Goal: Task Accomplishment & Management: Manage account settings

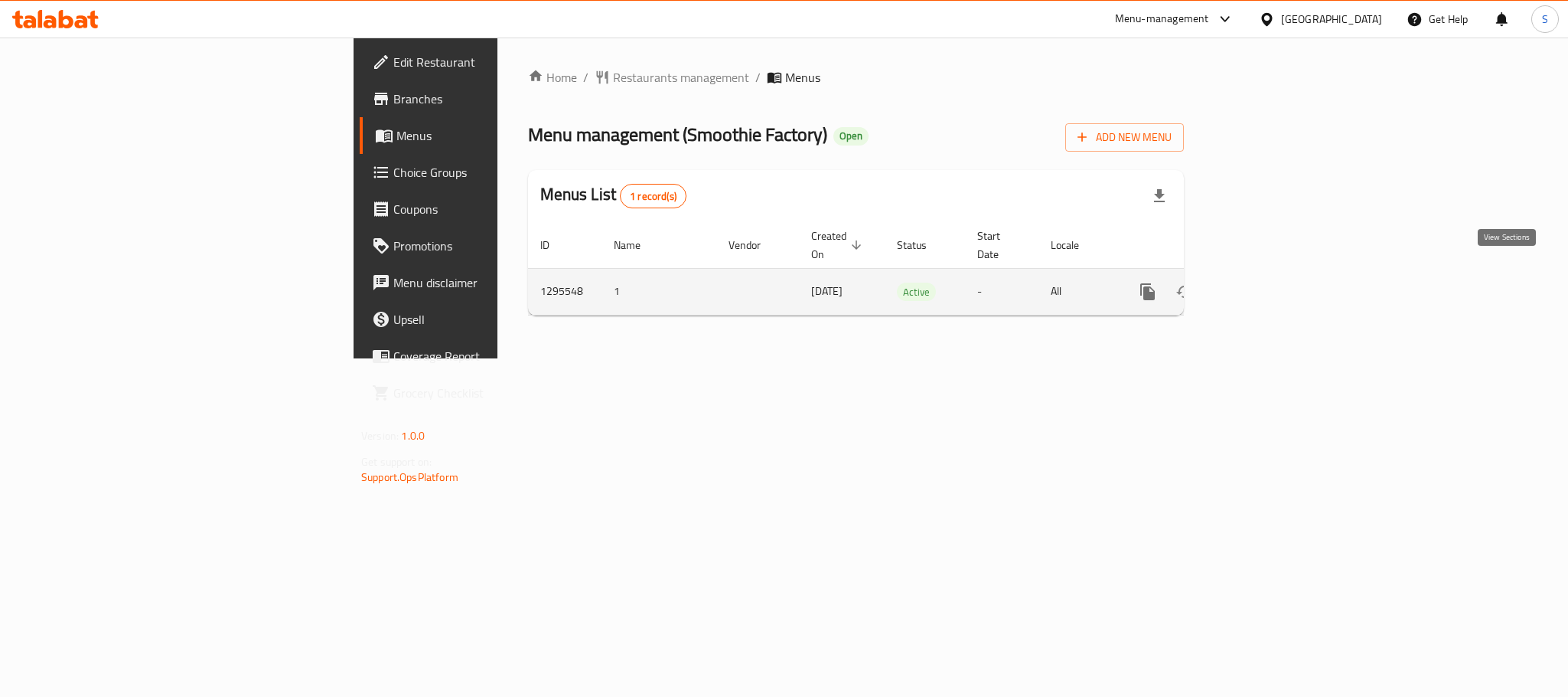
click at [1267, 282] on icon "enhanced table" at bounding box center [1258, 291] width 18 height 18
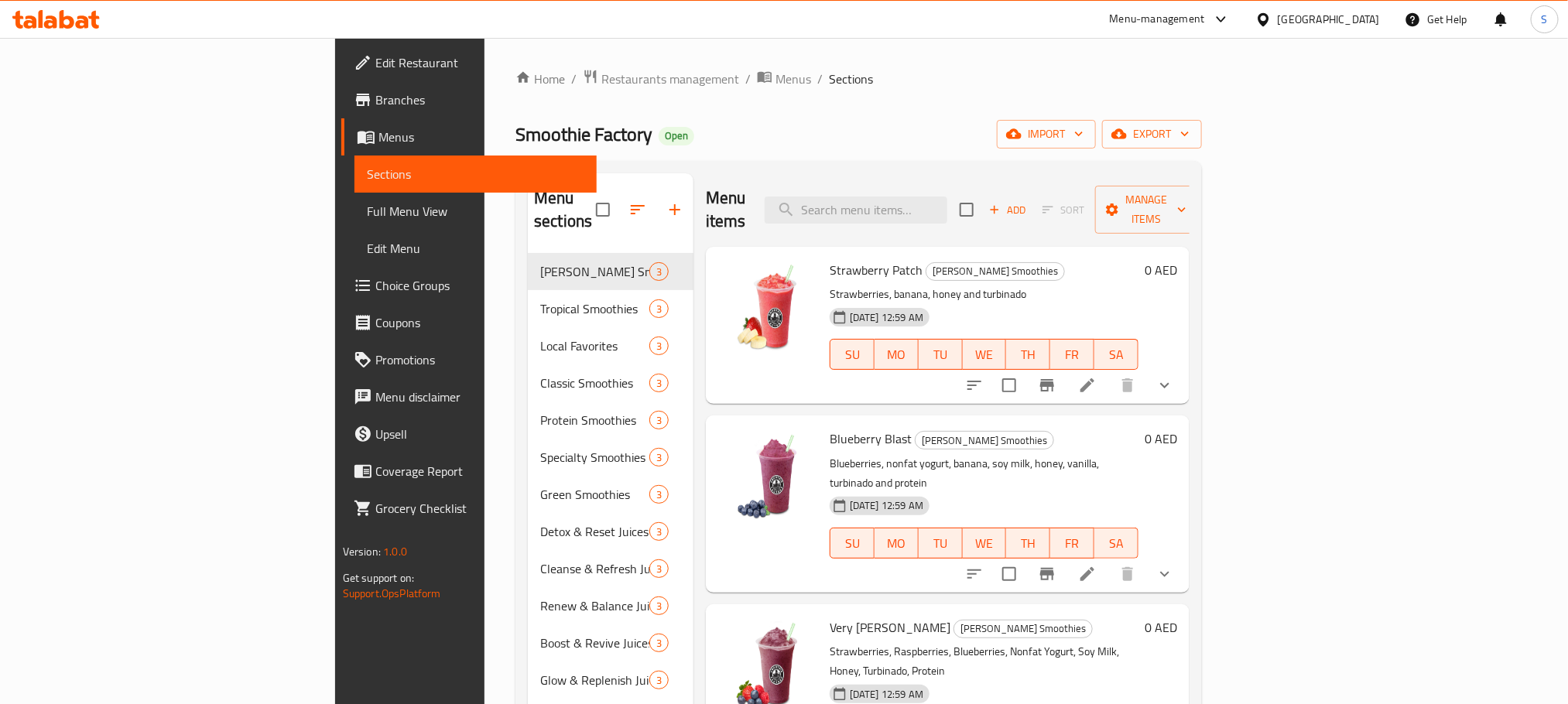
click at [957, 123] on div "Smoothie Factory Open import export" at bounding box center [859, 135] width 687 height 29
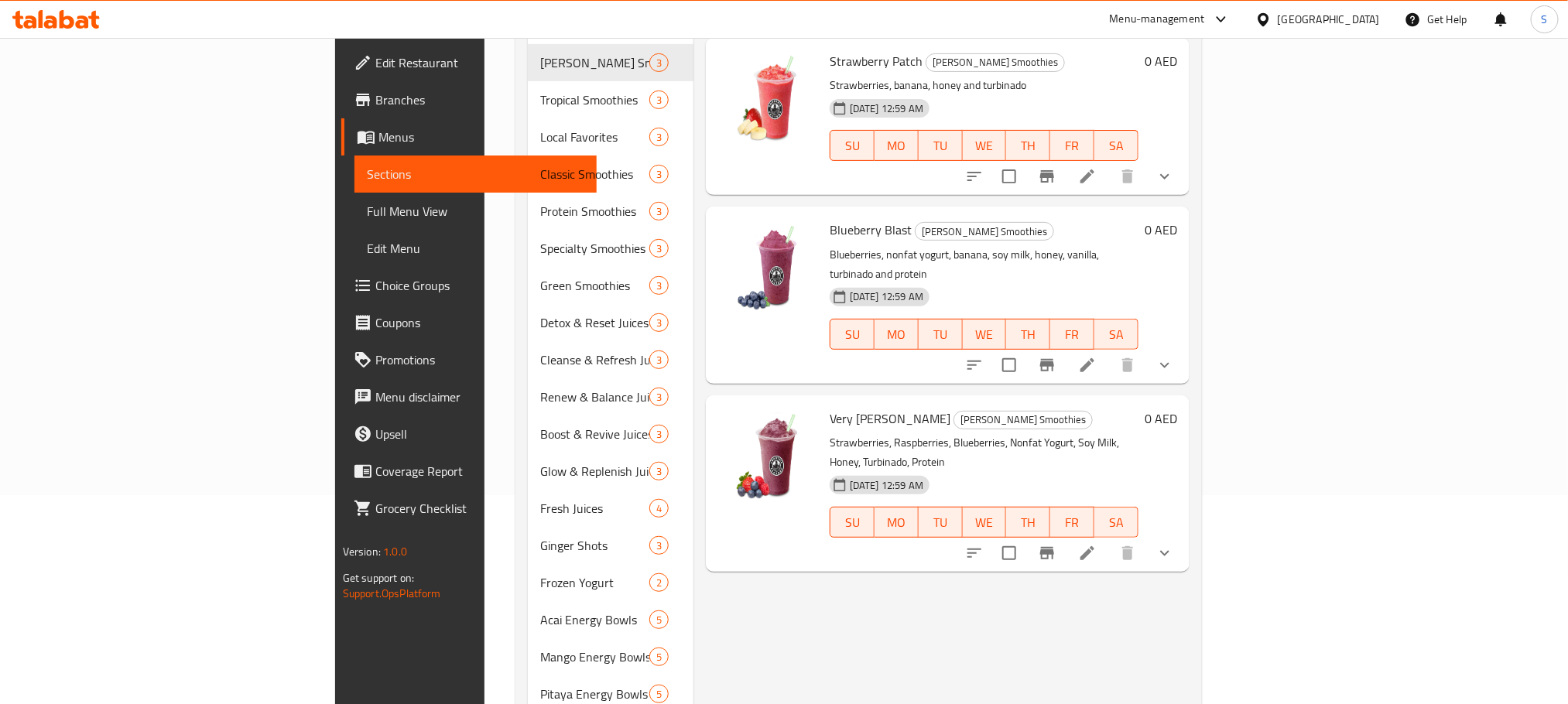
scroll to position [240, 0]
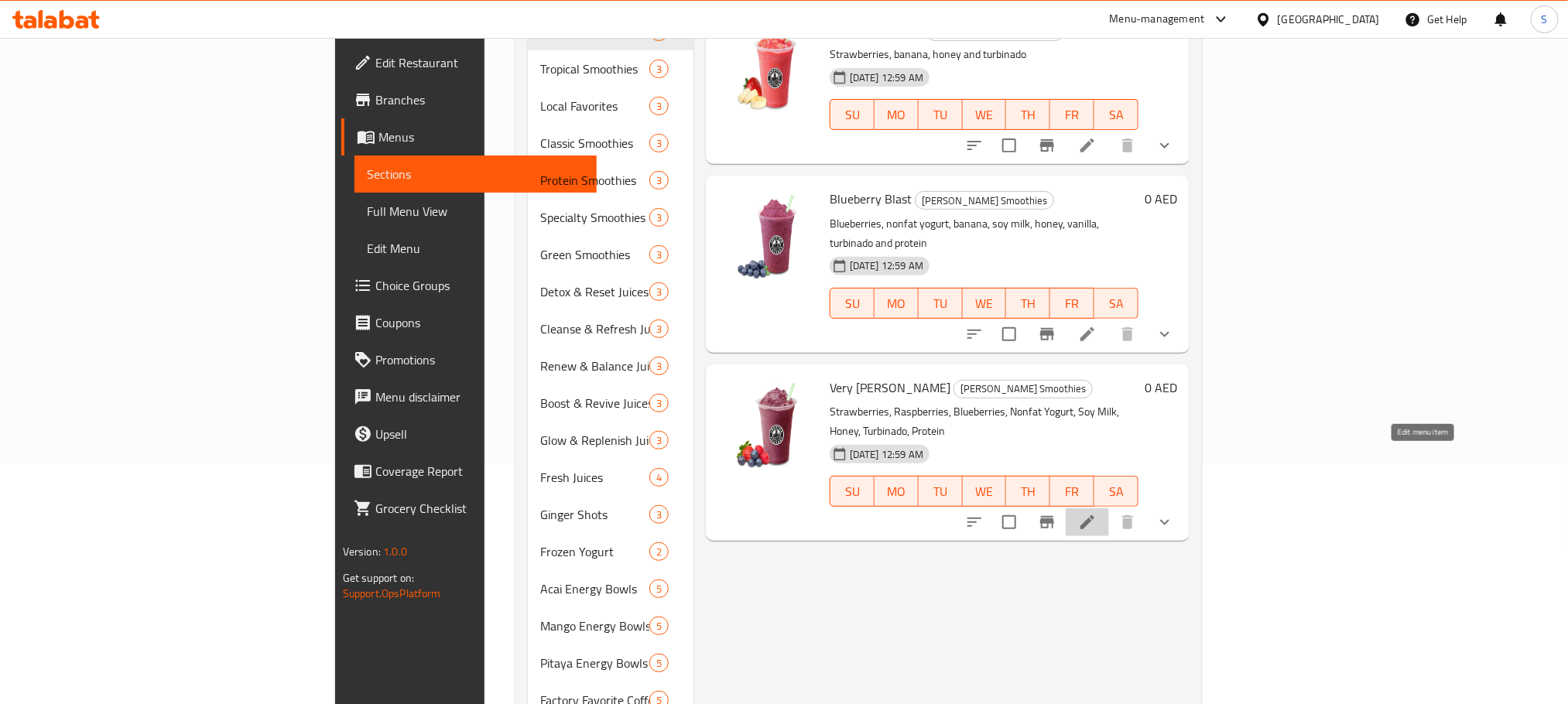
click at [1096, 513] on icon at bounding box center [1087, 522] width 18 height 18
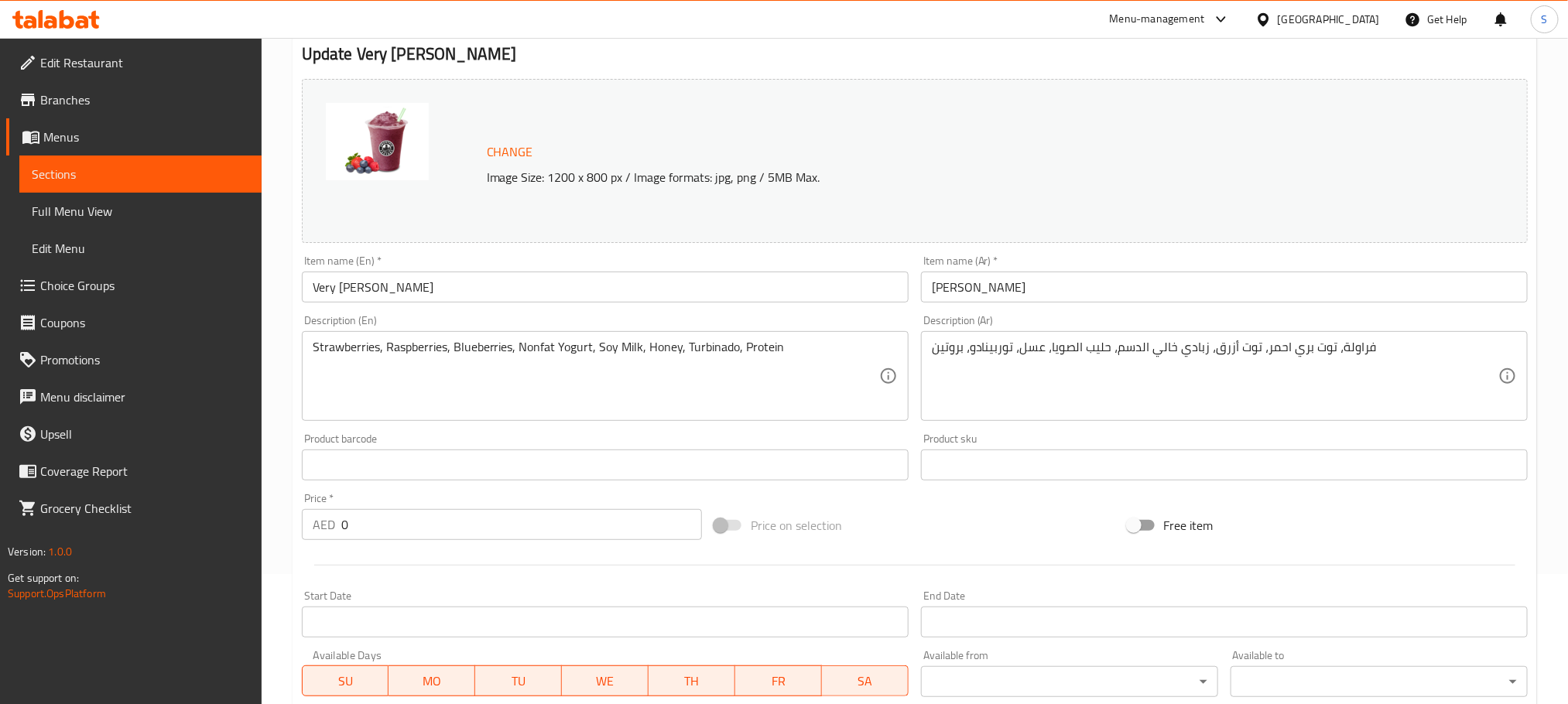
scroll to position [123, 0]
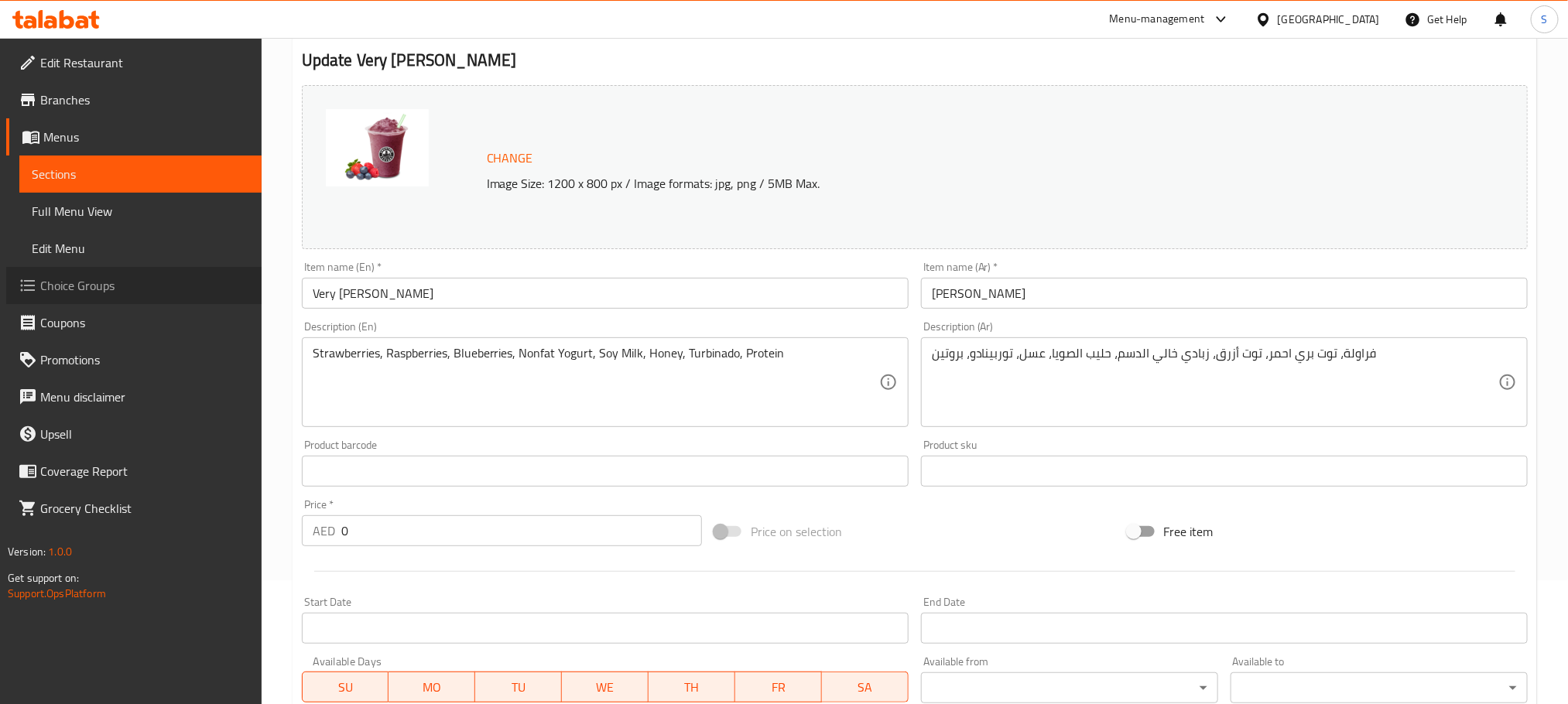
click at [102, 277] on span "Choice Groups" at bounding box center [145, 285] width 209 height 18
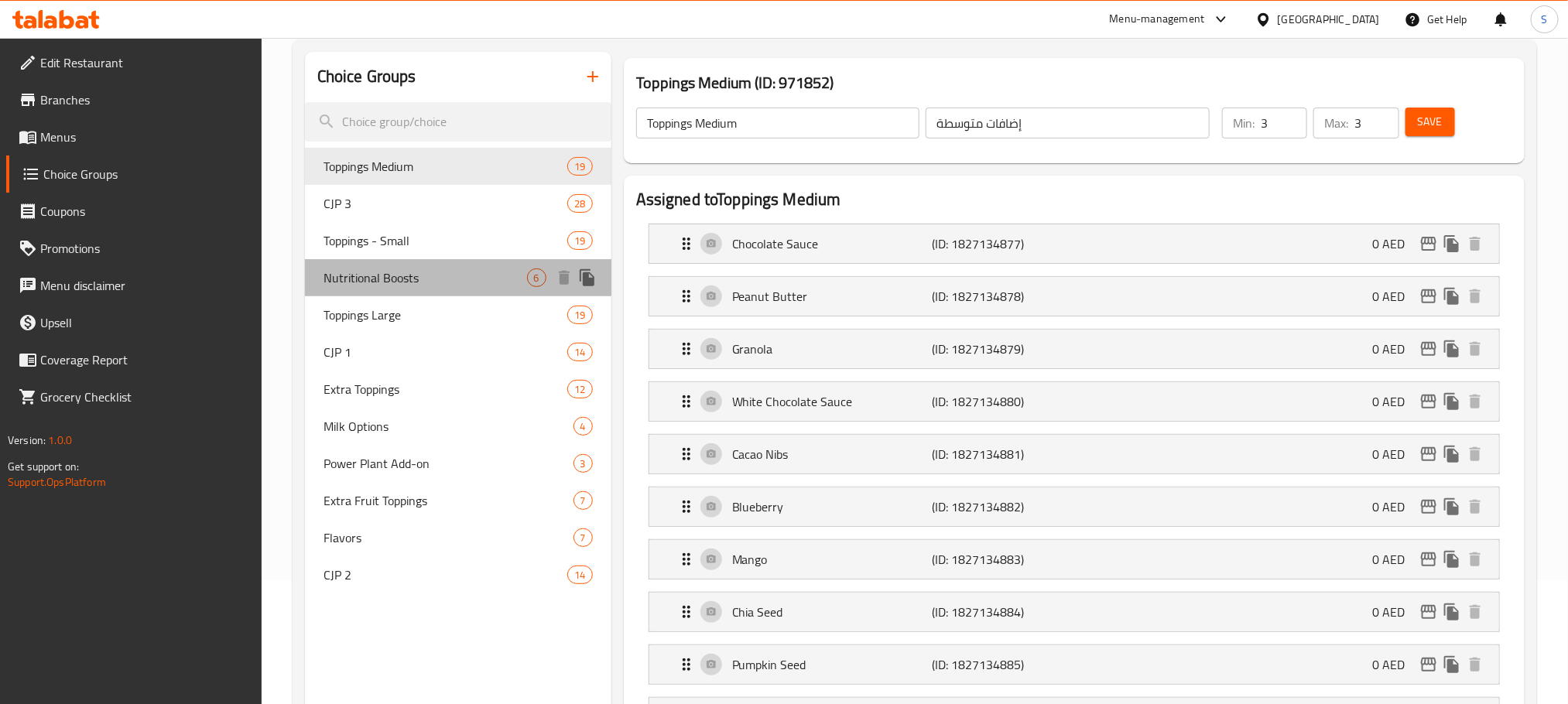
click at [504, 280] on span "Nutritional Boosts" at bounding box center [425, 277] width 203 height 18
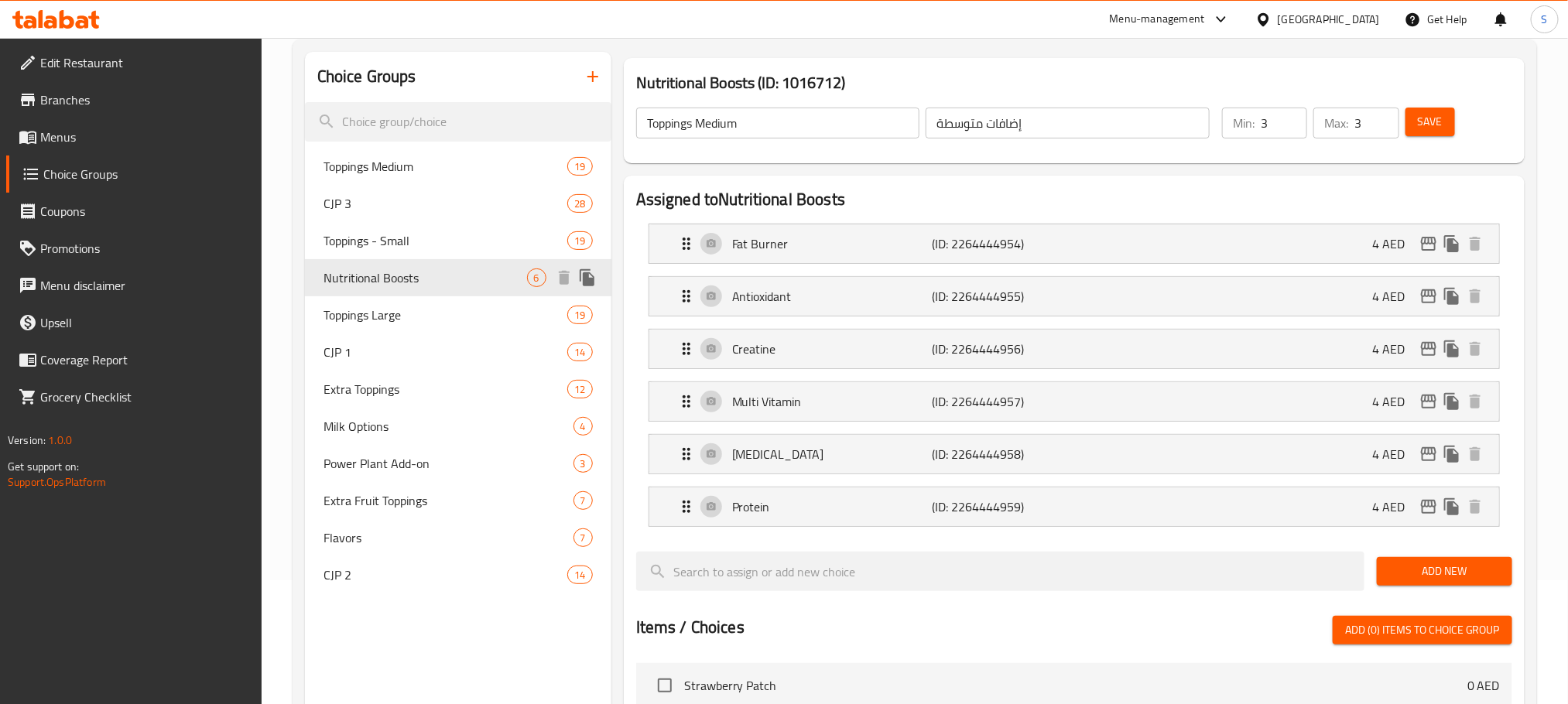
type input "Nutritional Boosts"
type input "تعزيزات غذائية"
type input "0"
type input "6"
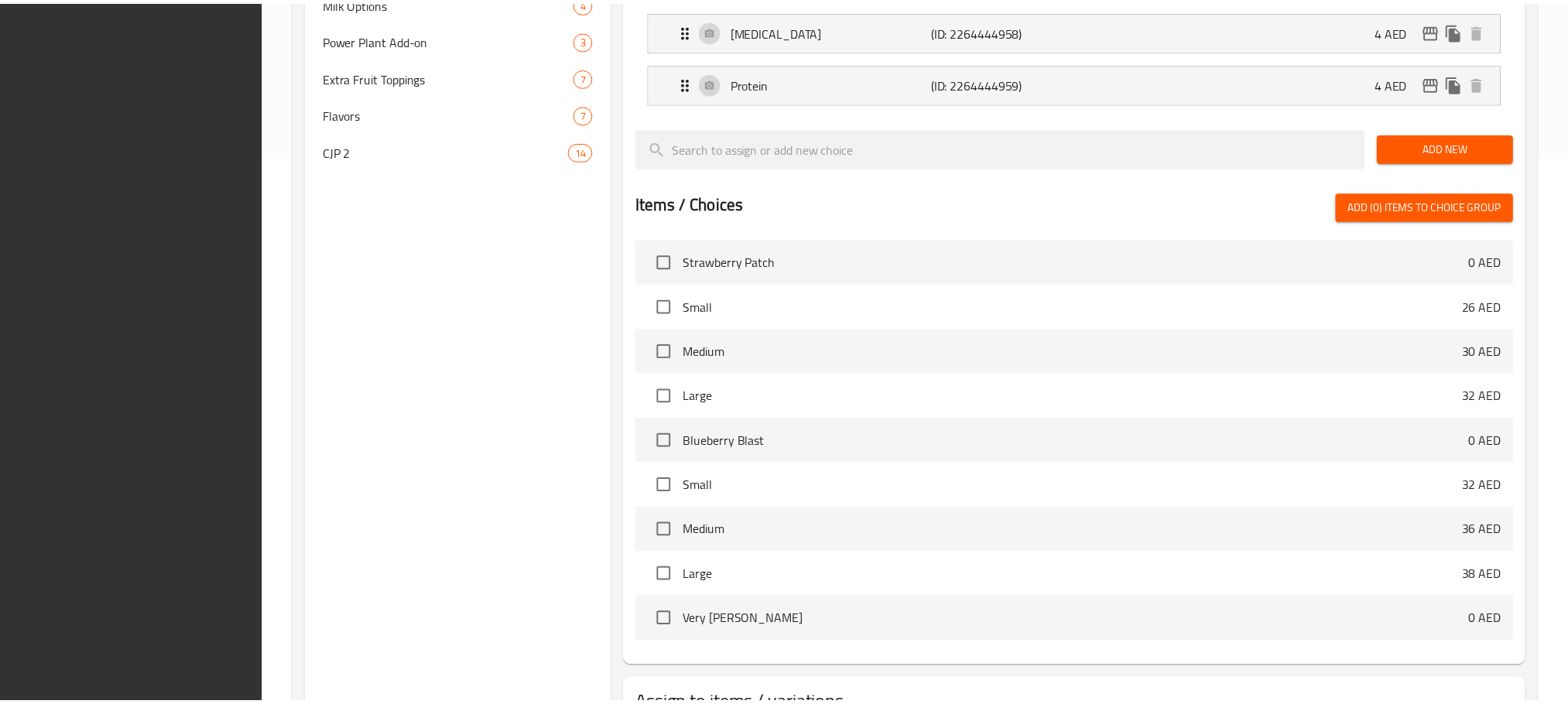
scroll to position [673, 0]
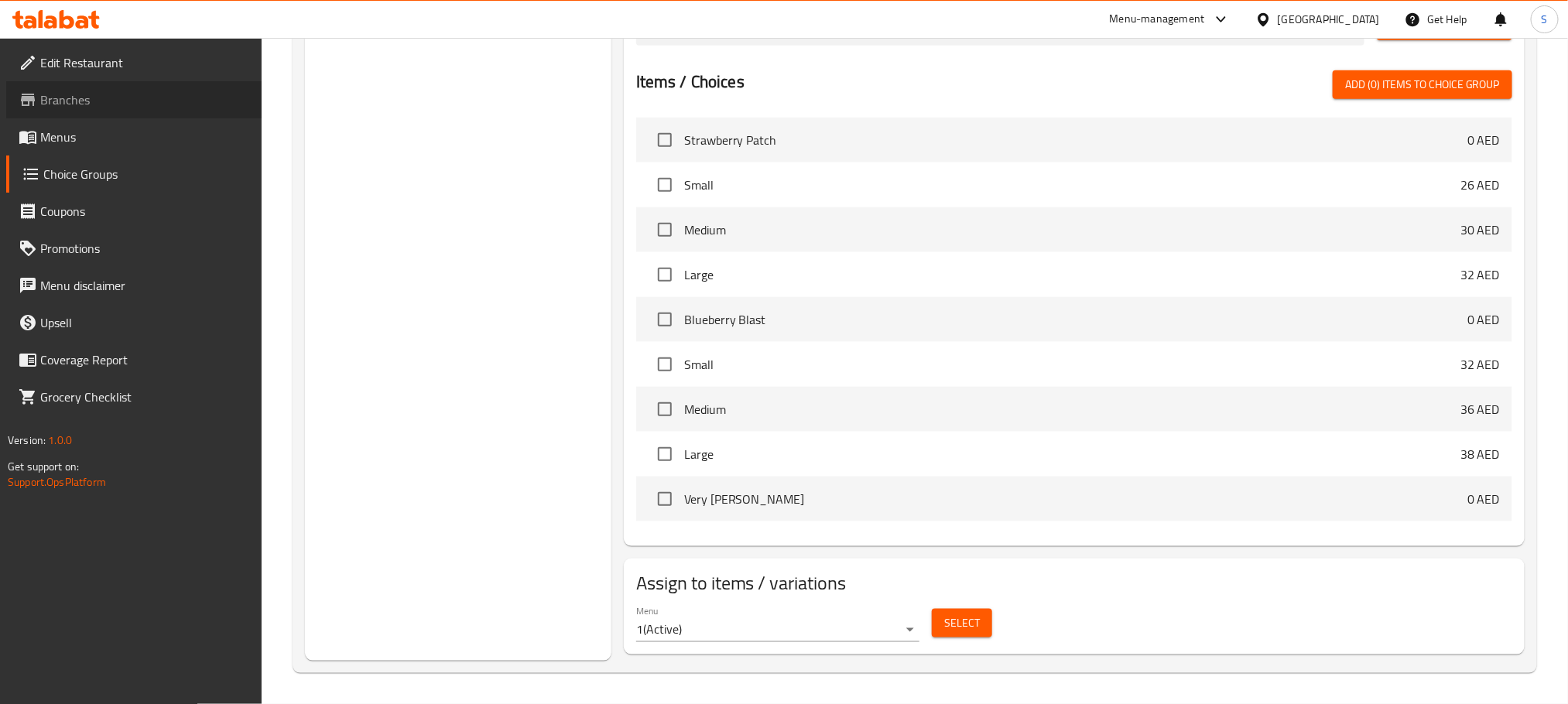
click at [89, 91] on span "Branches" at bounding box center [145, 100] width 209 height 18
